Goal: Entertainment & Leisure: Consume media (video, audio)

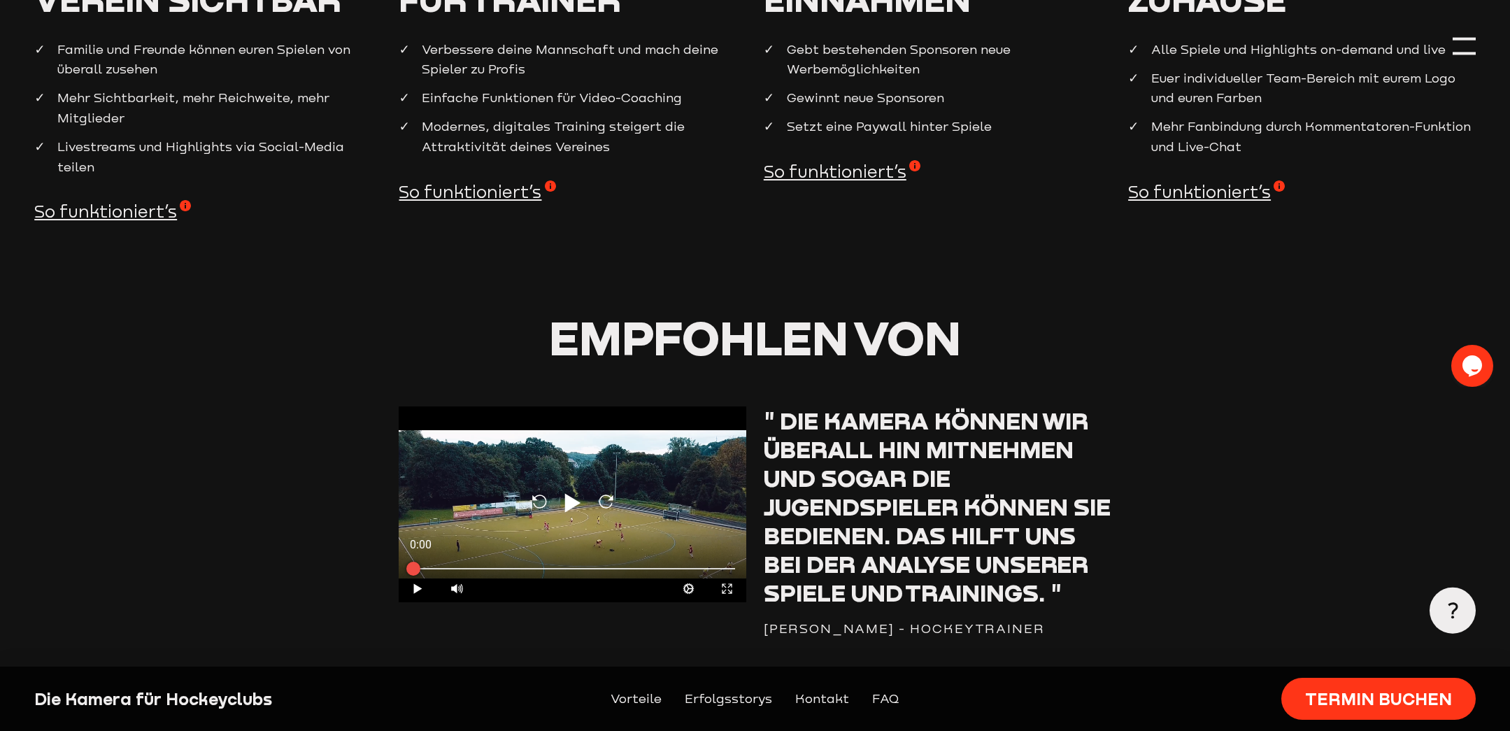
scroll to position [1400, 0]
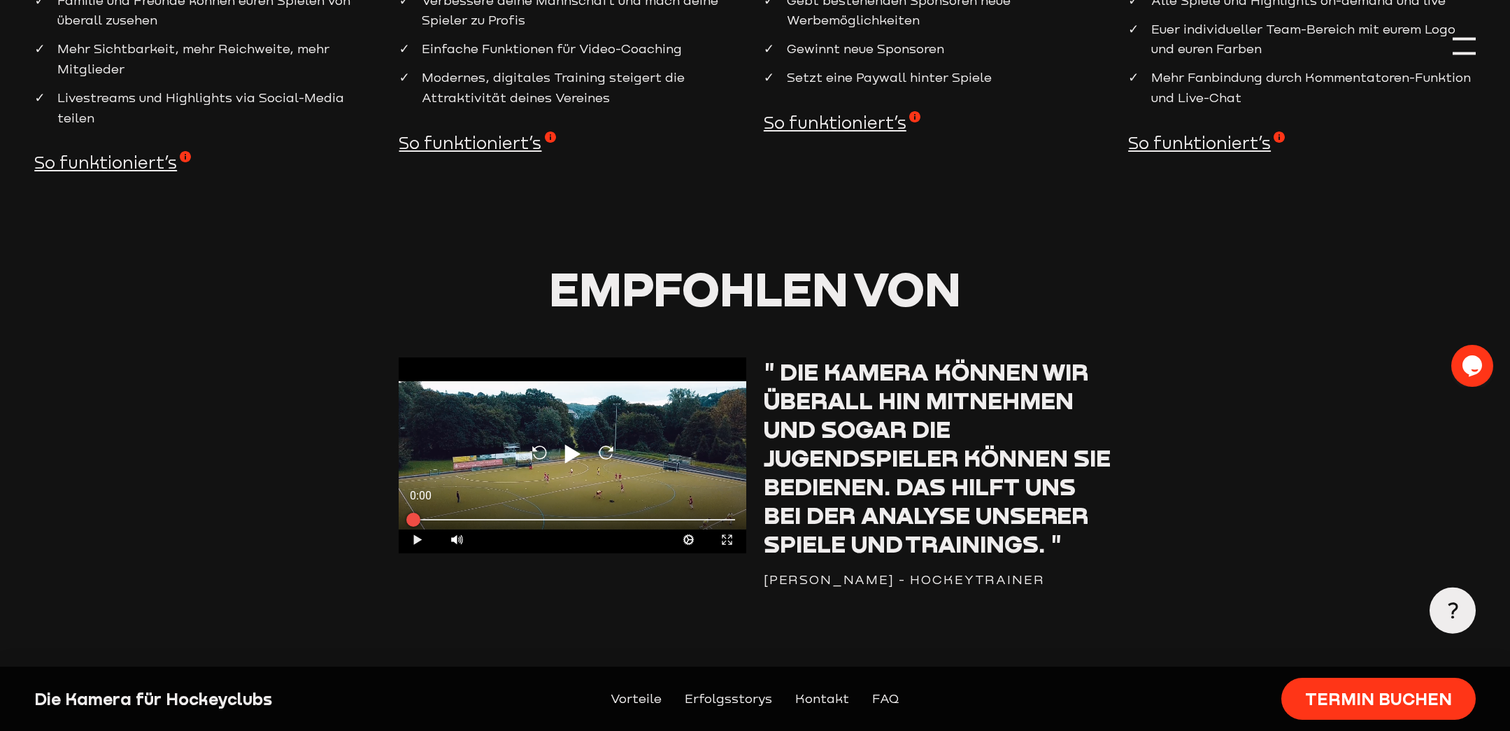
click at [420, 534] on icon at bounding box center [418, 539] width 8 height 10
type input "0.8"
click at [730, 533] on icon "Expand" at bounding box center [726, 539] width 13 height 13
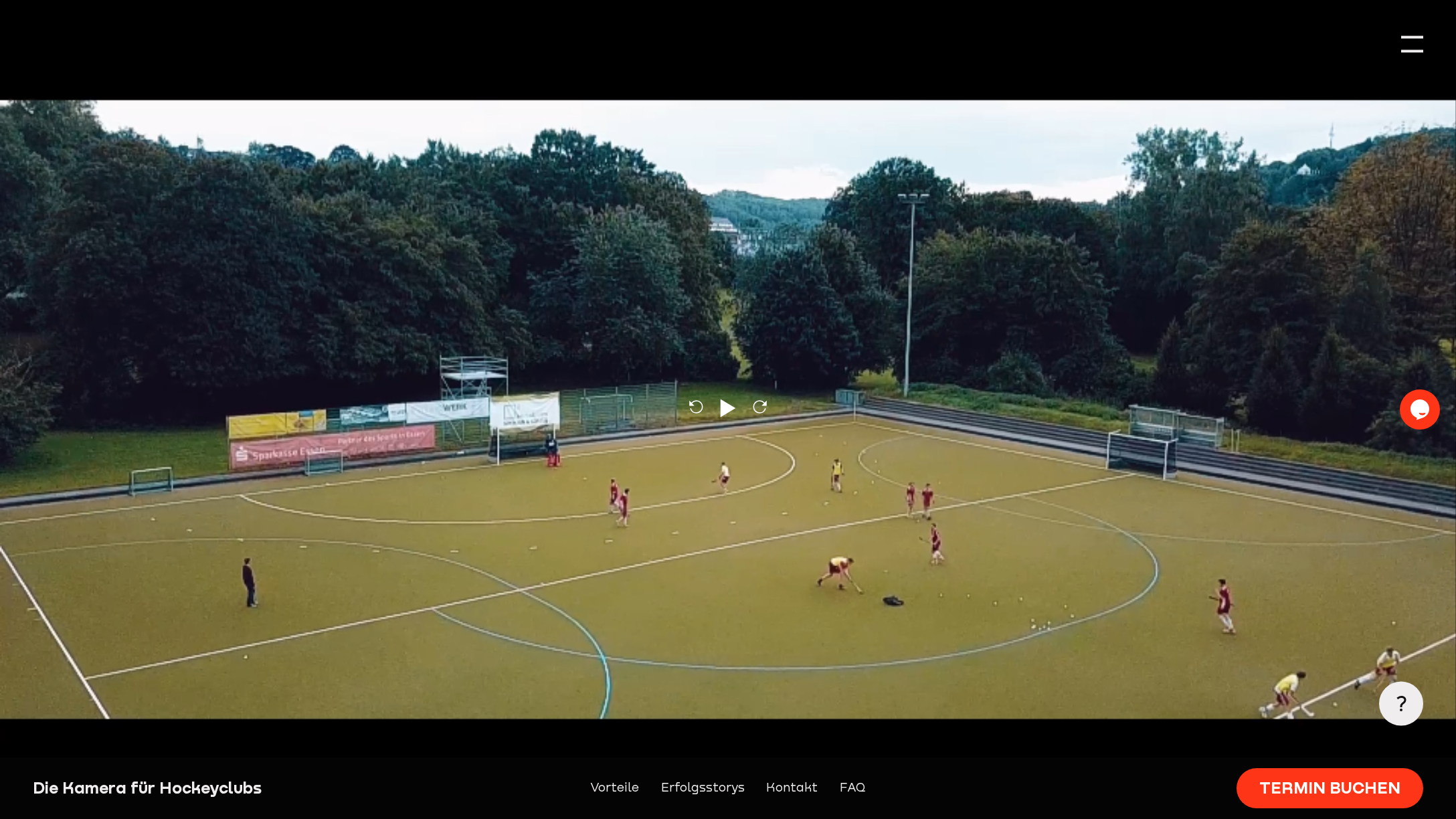
click at [1441, 698] on icon "Contract" at bounding box center [1437, 806] width 12 height 12
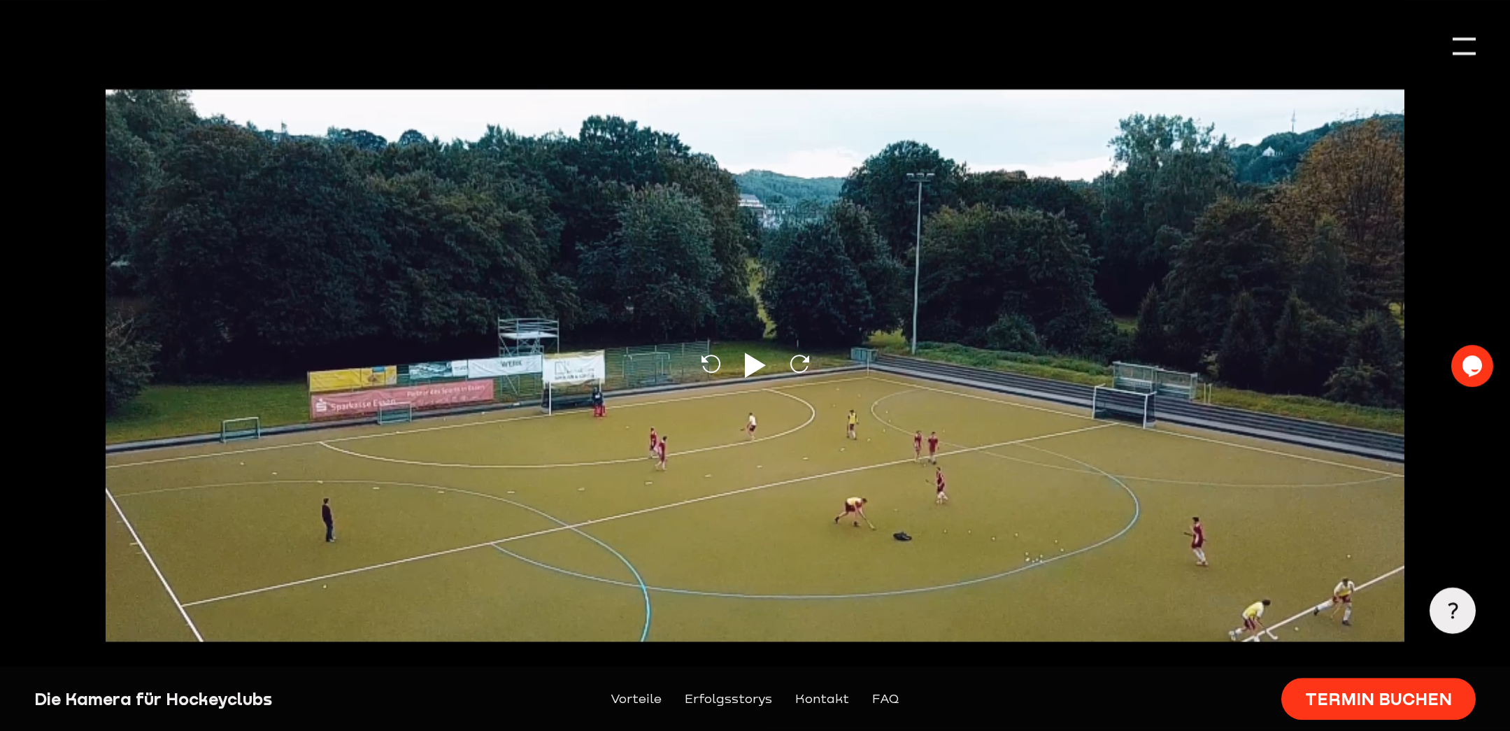
scroll to position [958, 0]
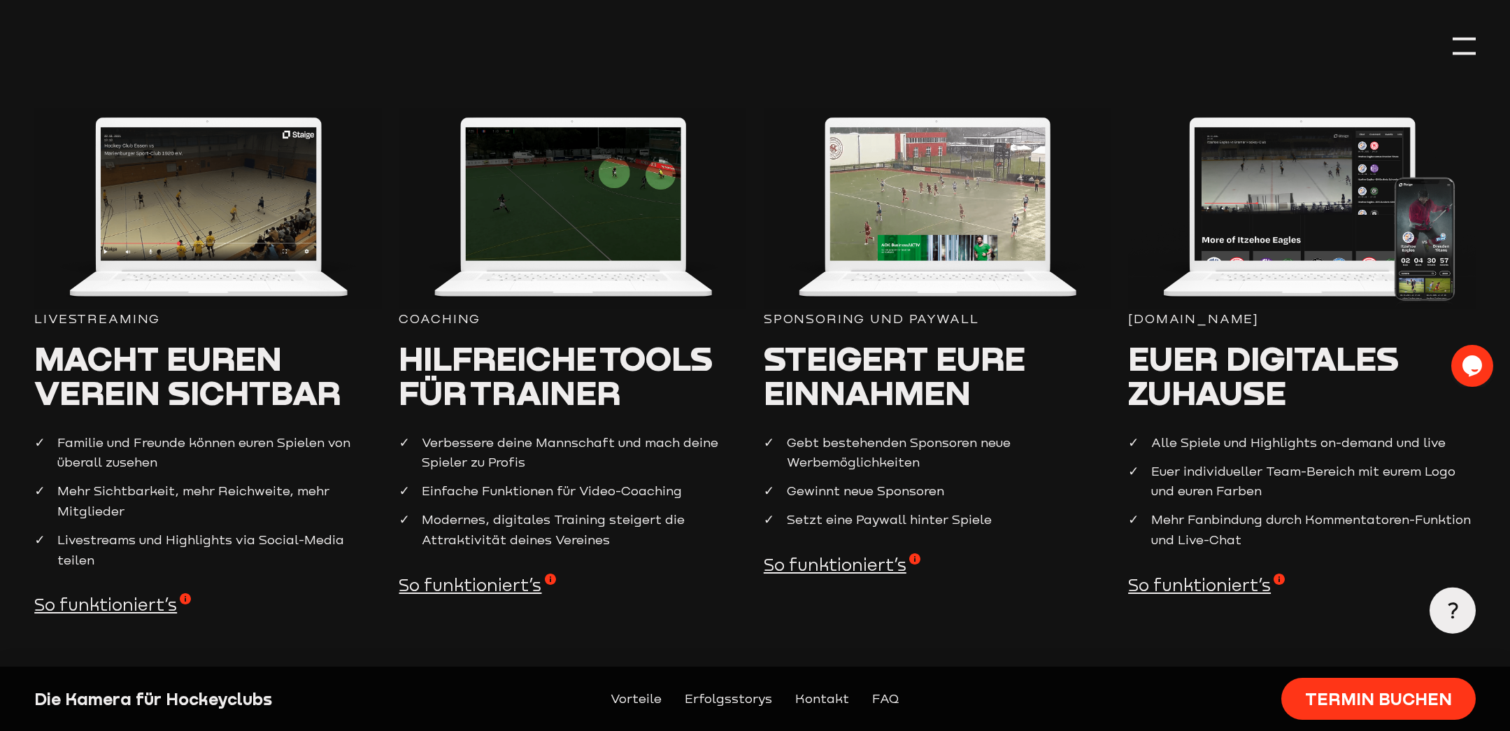
click at [482, 591] on span "So funktioniert’s" at bounding box center [477, 584] width 157 height 23
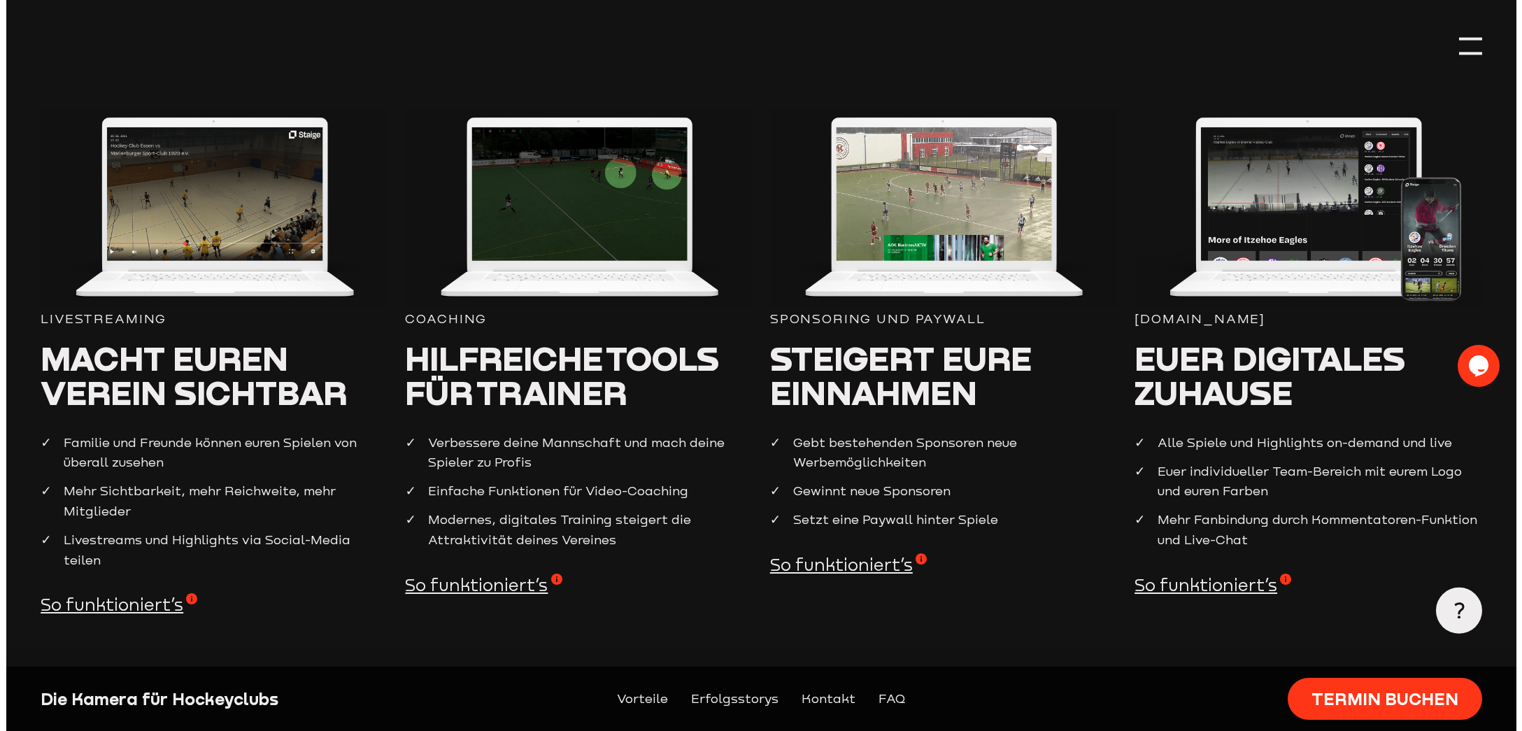
scroll to position [961, 0]
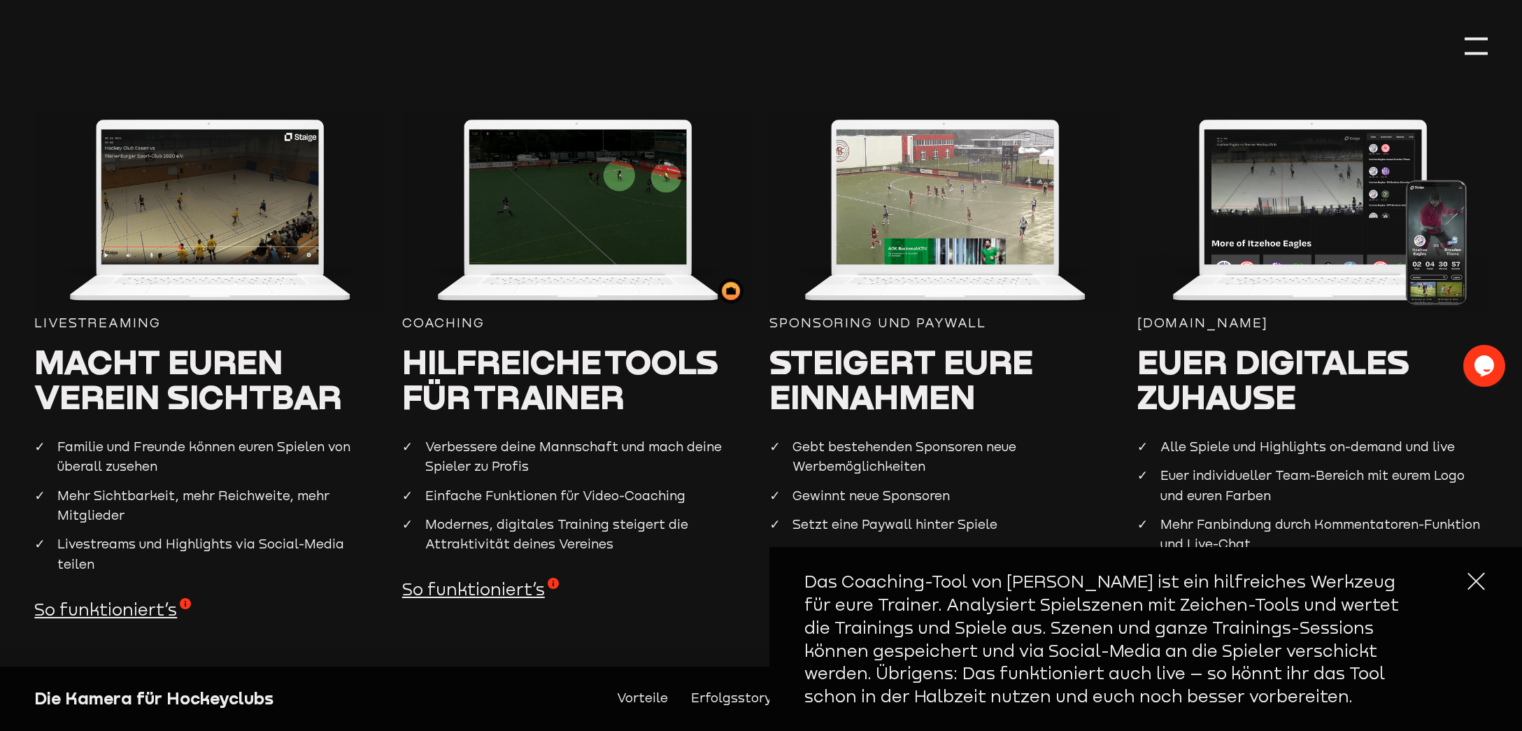
click at [582, 237] on img at bounding box center [577, 211] width 350 height 203
click at [729, 294] on div at bounding box center [731, 291] width 18 height 18
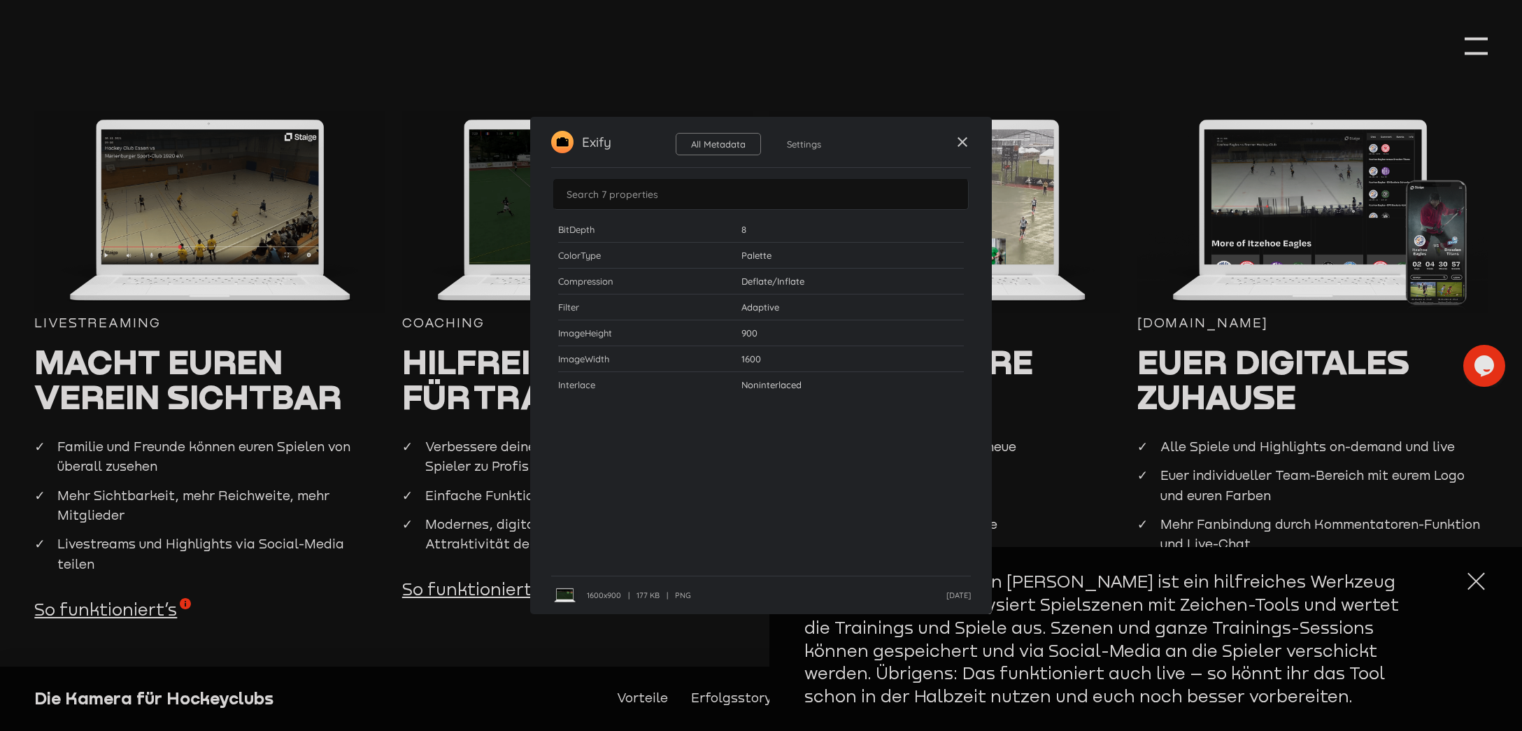
click at [959, 147] on span "close" at bounding box center [962, 142] width 17 height 17
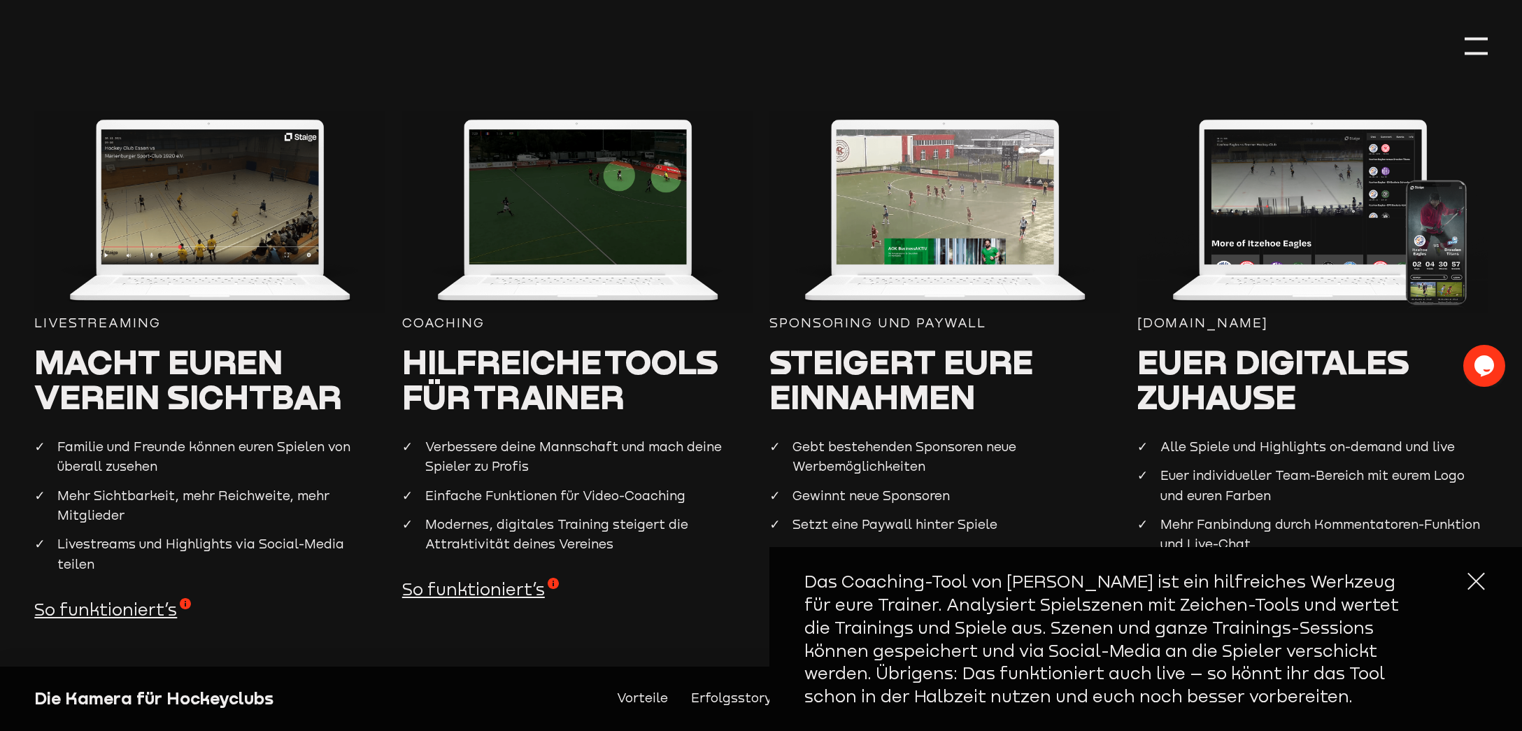
click at [163, 598] on span "So funktioniert’s" at bounding box center [112, 609] width 157 height 23
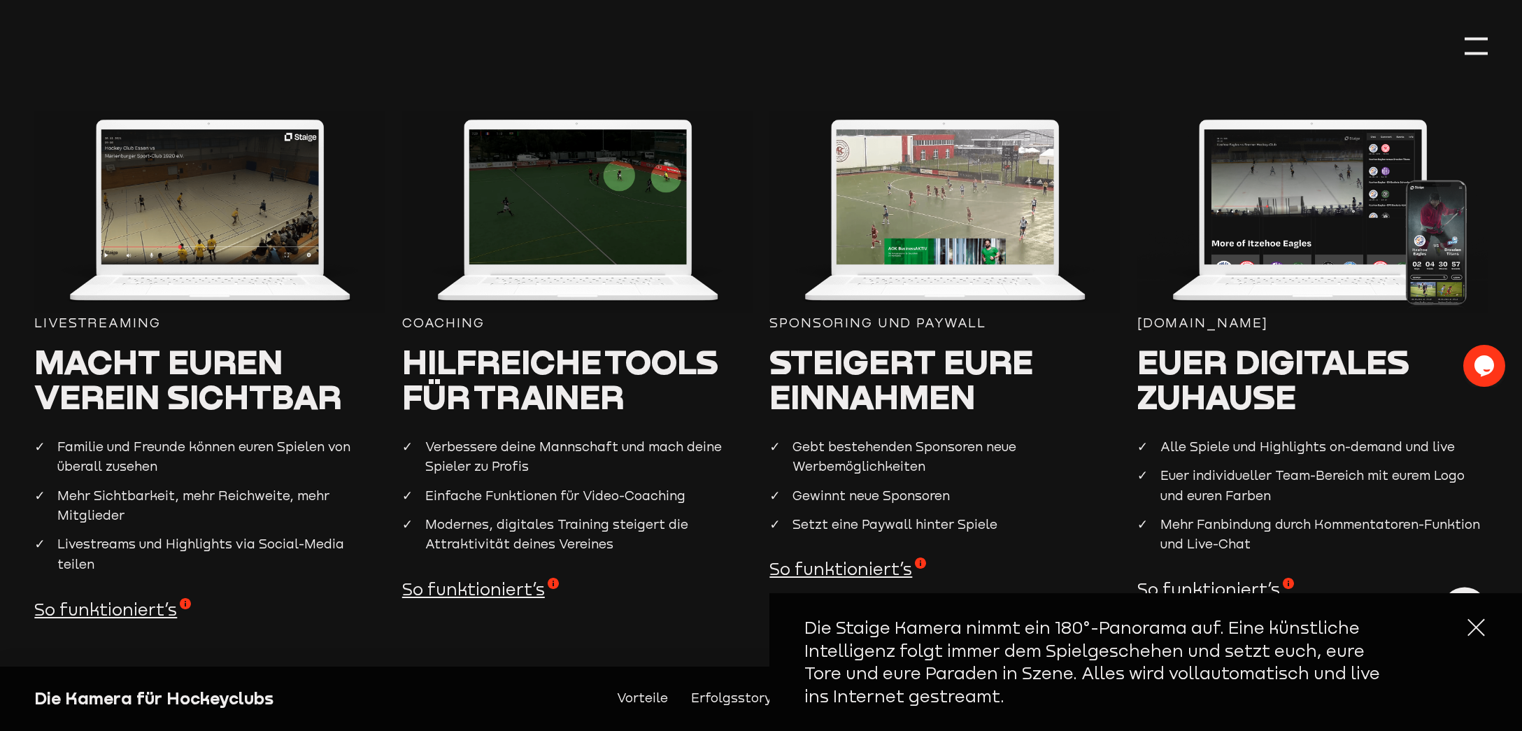
click at [1464, 631] on div at bounding box center [1475, 627] width 23 height 23
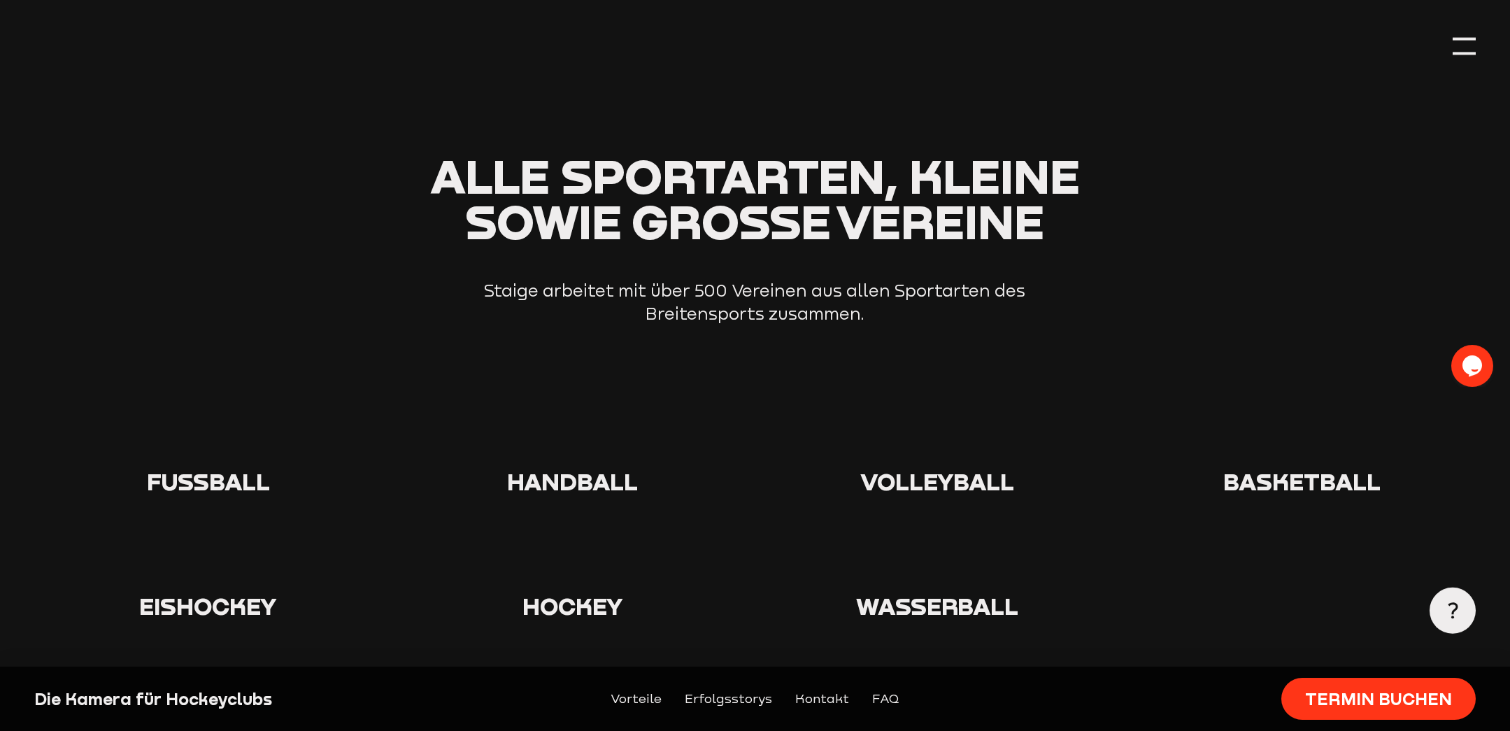
scroll to position [3169, 0]
